Goal: Task Accomplishment & Management: Complete application form

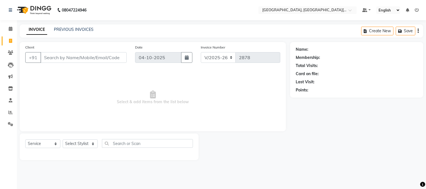
select select "4884"
select select "service"
click at [86, 57] on input "Client" at bounding box center [83, 57] width 86 height 11
type input "8495134816"
click at [115, 60] on span "Add Client" at bounding box center [112, 58] width 22 height 6
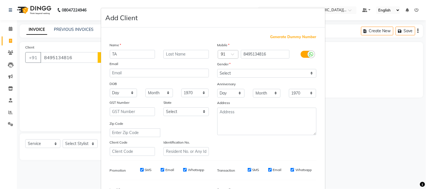
type input "T"
type input "[PERSON_NAME]"
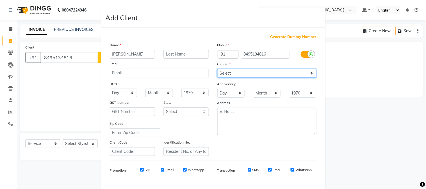
click at [241, 74] on select "Select [DEMOGRAPHIC_DATA] [DEMOGRAPHIC_DATA] Other Prefer Not To Say" at bounding box center [266, 73] width 99 height 9
select select "[DEMOGRAPHIC_DATA]"
click at [217, 69] on select "Select [DEMOGRAPHIC_DATA] [DEMOGRAPHIC_DATA] Other Prefer Not To Say" at bounding box center [266, 73] width 99 height 9
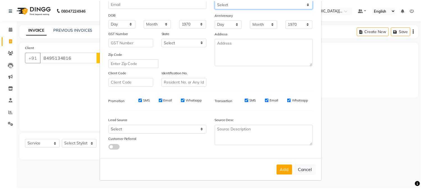
scroll to position [70, 0]
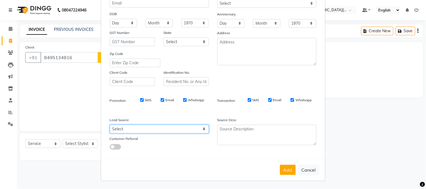
click at [145, 127] on select "Select Walk-in Referral Internet Friend Word of Mouth Advertisement Facebook Ju…" at bounding box center [159, 129] width 99 height 9
select select "32608"
click at [110, 125] on select "Select Walk-in Referral Internet Friend Word of Mouth Advertisement Facebook Ju…" at bounding box center [159, 129] width 99 height 9
click at [283, 169] on button "Add" at bounding box center [288, 170] width 16 height 10
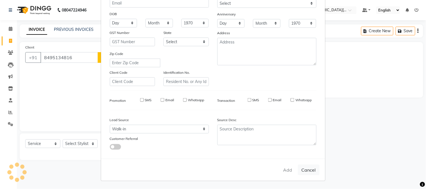
select select
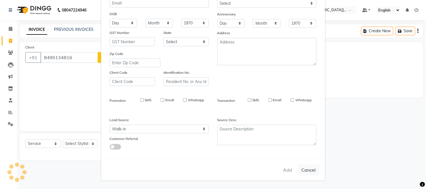
select select
checkbox input "false"
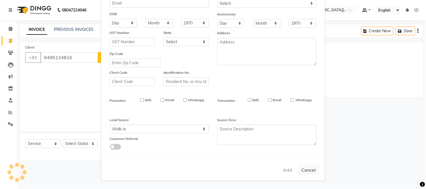
checkbox input "false"
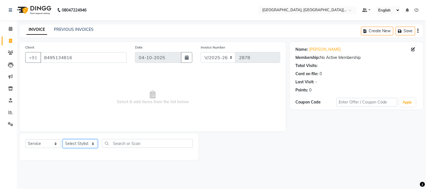
click at [76, 146] on select "Select Stylist [PERSON_NAME] [PERSON_NAME] GAURAV gulshan [PERSON_NAME] Manager…" at bounding box center [80, 143] width 35 height 9
select select "89451"
click at [63, 140] on select "Select Stylist [PERSON_NAME] [PERSON_NAME] GAURAV gulshan [PERSON_NAME] Manager…" at bounding box center [80, 143] width 35 height 9
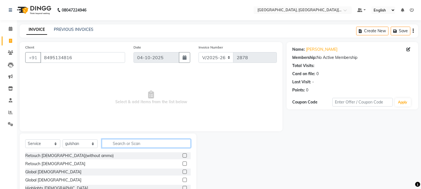
click at [132, 143] on input "text" at bounding box center [146, 143] width 89 height 9
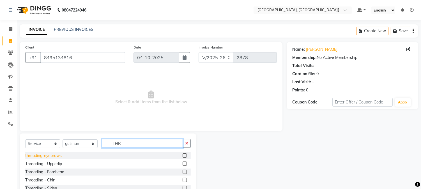
type input "THR"
click at [49, 157] on div "threading-eyebrows" at bounding box center [43, 156] width 36 height 6
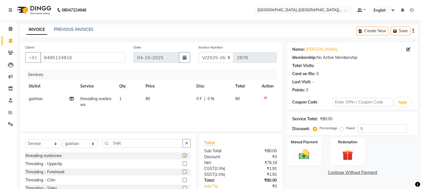
checkbox input "false"
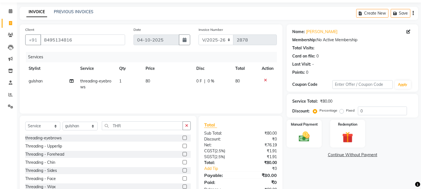
scroll to position [35, 0]
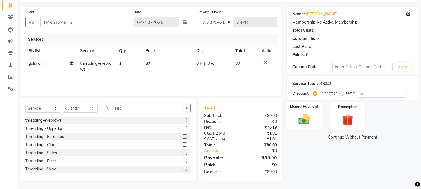
click at [304, 115] on img at bounding box center [304, 119] width 19 height 13
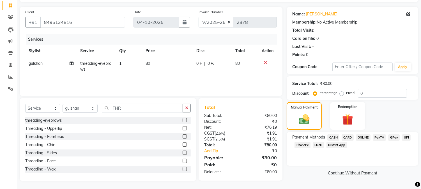
click at [406, 138] on span "UPI" at bounding box center [406, 137] width 9 height 6
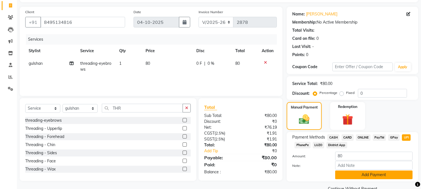
click at [371, 177] on button "Add Payment" at bounding box center [373, 175] width 77 height 9
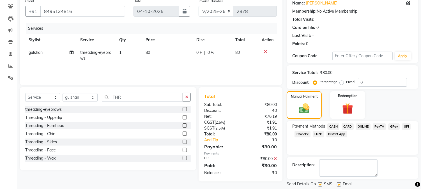
scroll to position [63, 0]
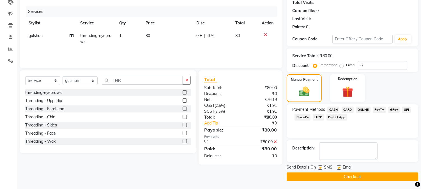
click at [343, 176] on button "Checkout" at bounding box center [353, 177] width 132 height 9
